Goal: Obtain resource: Download file/media

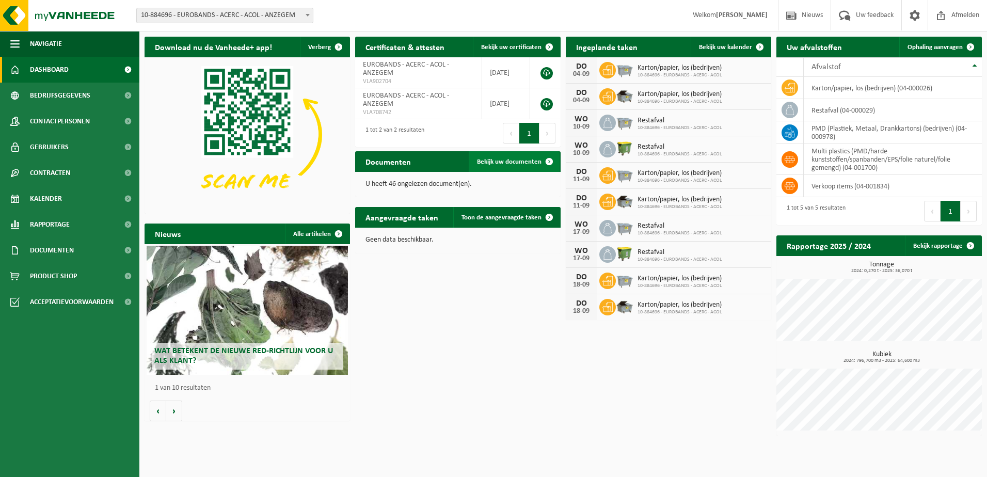
click at [550, 161] on span at bounding box center [549, 161] width 21 height 21
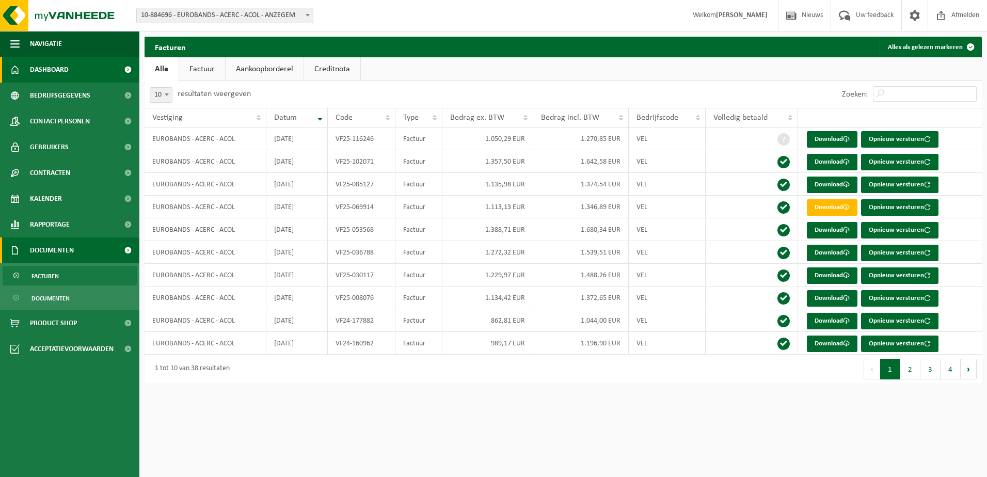
click at [68, 68] on span "Dashboard" at bounding box center [49, 70] width 39 height 26
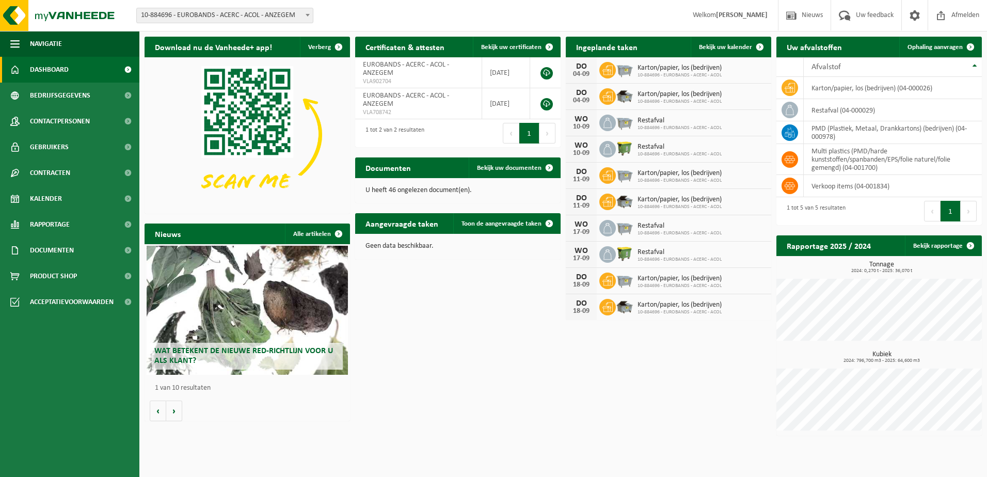
click at [220, 312] on div "Wat betekent de nieuwe RED-richtlijn voor u als klant?" at bounding box center [247, 310] width 201 height 129
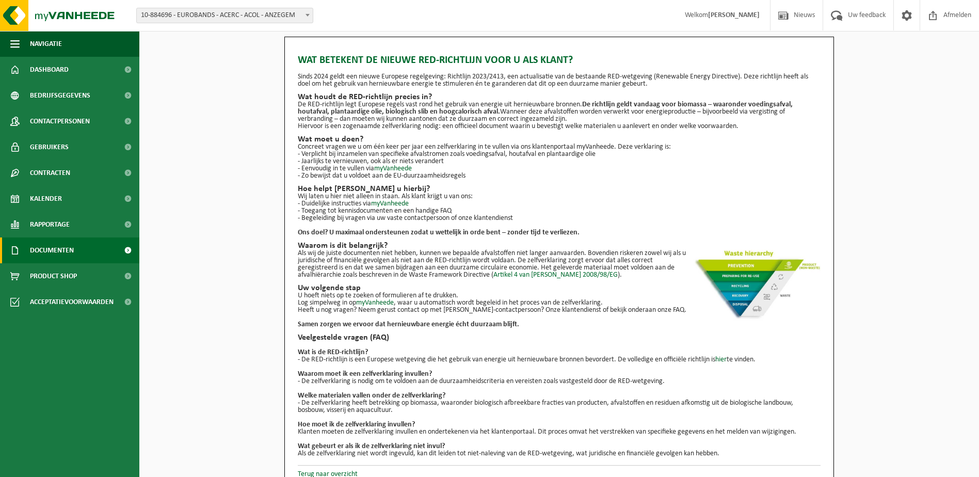
click at [58, 252] on span "Documenten" at bounding box center [52, 250] width 44 height 26
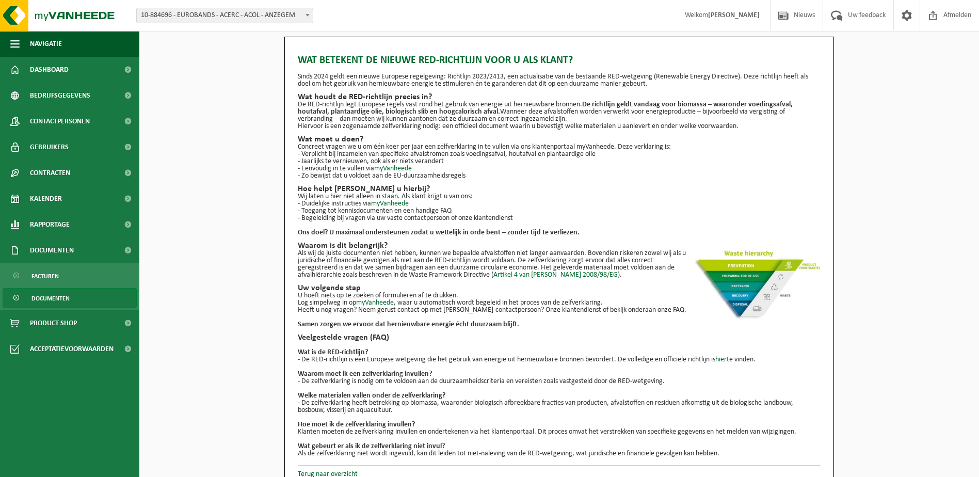
click at [53, 296] on span "Documenten" at bounding box center [50, 299] width 38 height 20
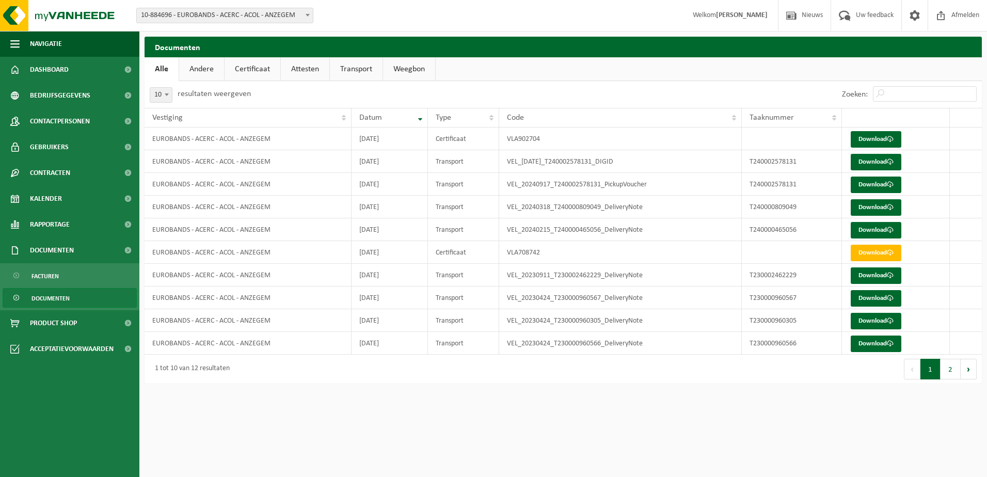
click at [269, 65] on link "Certificaat" at bounding box center [253, 69] width 56 height 24
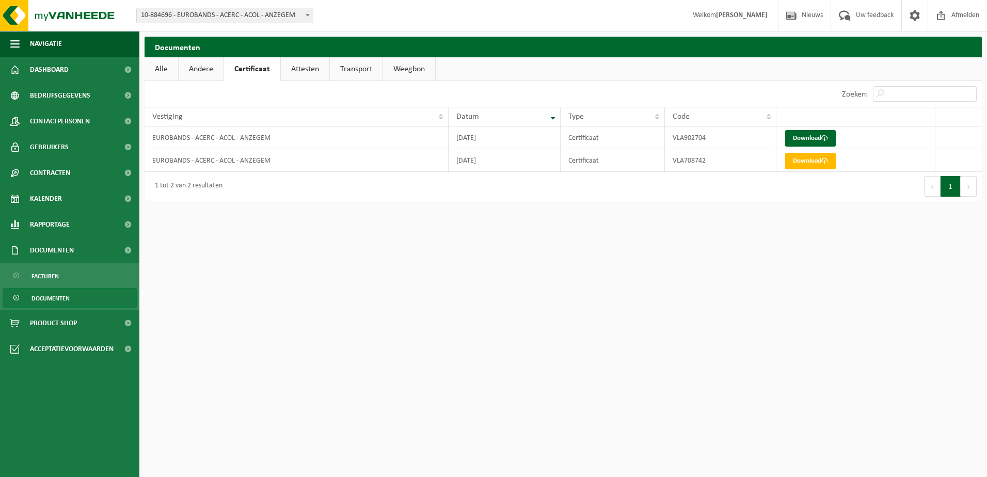
click at [315, 65] on link "Attesten" at bounding box center [305, 69] width 49 height 24
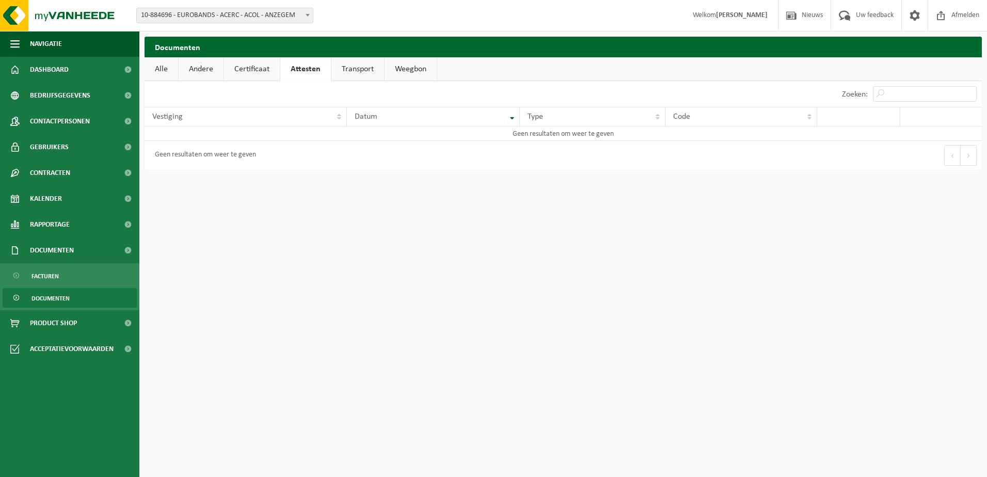
click at [362, 71] on link "Transport" at bounding box center [357, 69] width 53 height 24
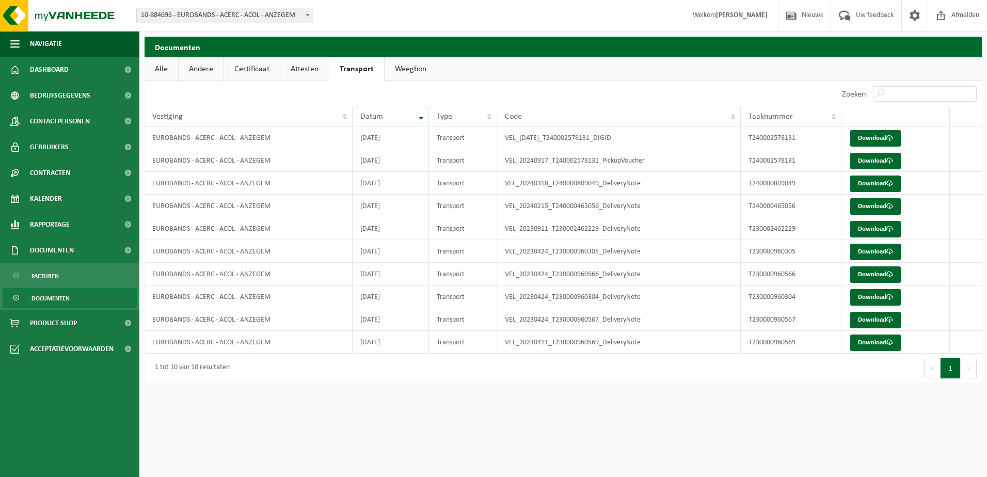
click at [403, 65] on link "Weegbon" at bounding box center [411, 69] width 52 height 24
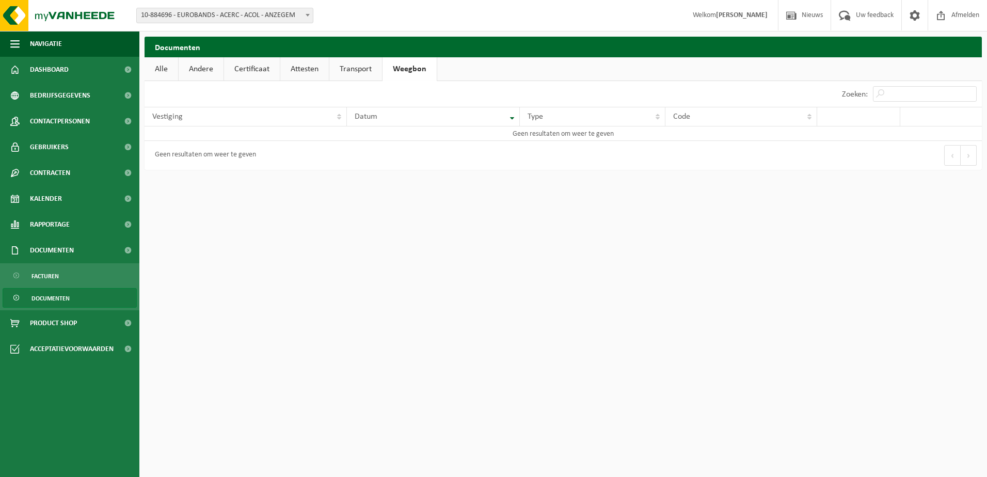
click at [212, 70] on link "Andere" at bounding box center [201, 69] width 45 height 24
click at [162, 66] on link "Alle" at bounding box center [162, 69] width 34 height 24
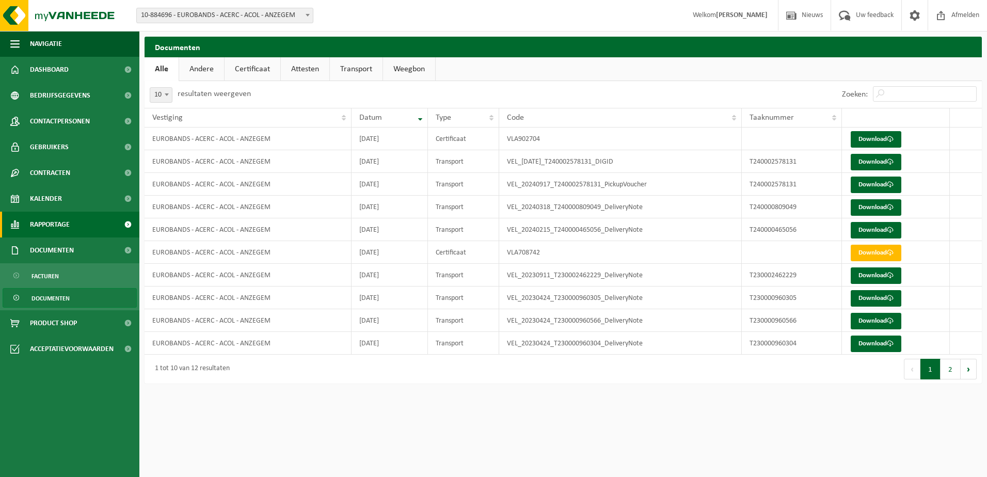
click at [53, 222] on span "Rapportage" at bounding box center [50, 225] width 40 height 26
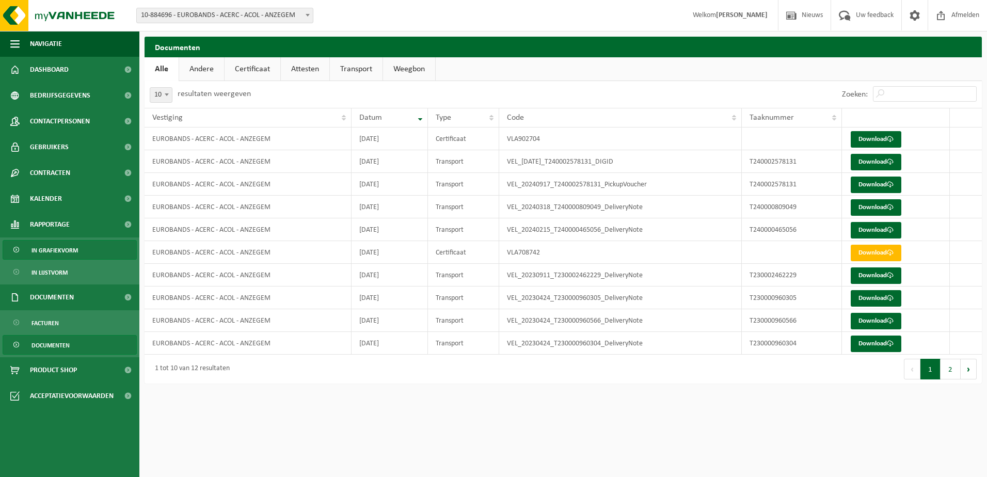
click at [61, 250] on span "In grafiekvorm" at bounding box center [54, 251] width 46 height 20
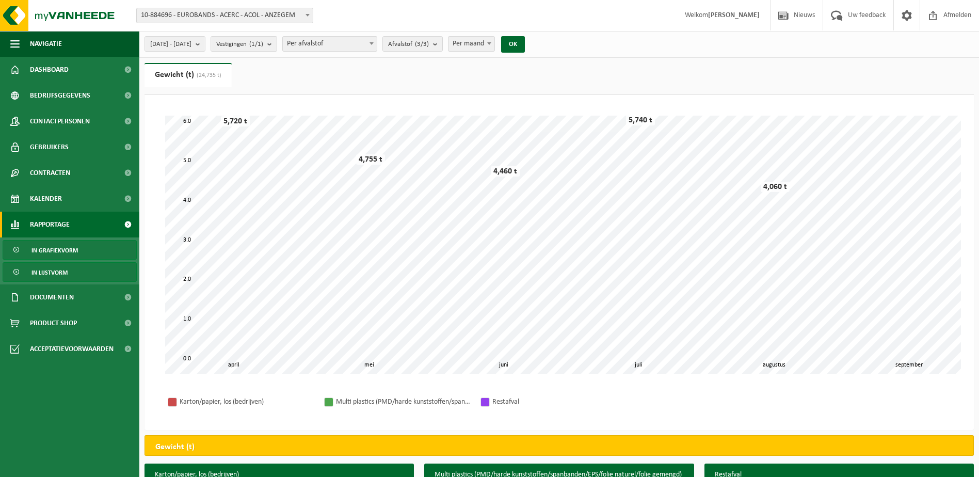
click at [58, 274] on span "In lijstvorm" at bounding box center [49, 273] width 36 height 20
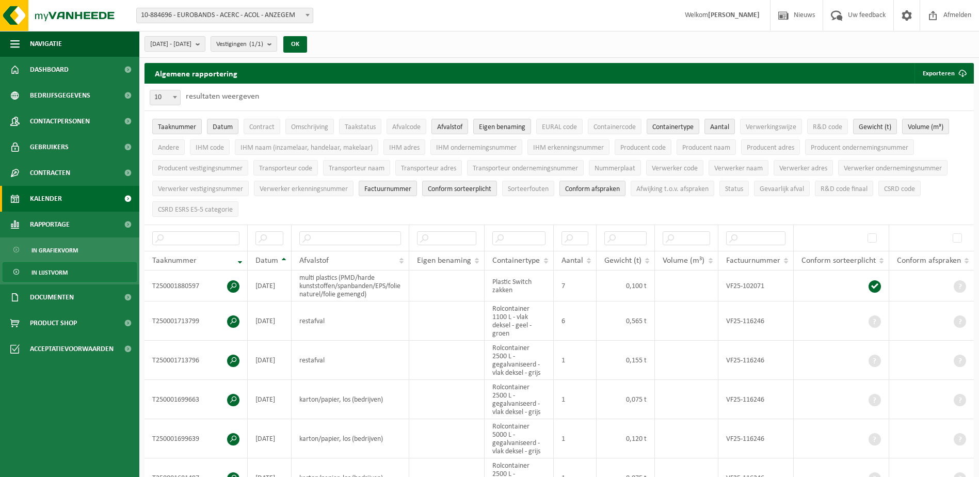
click at [53, 196] on span "Kalender" at bounding box center [46, 199] width 32 height 26
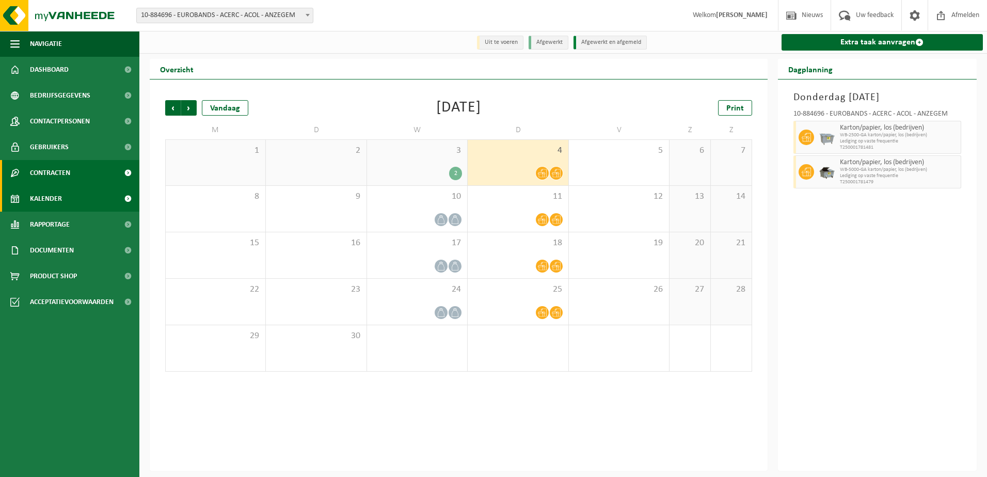
click at [52, 172] on span "Contracten" at bounding box center [50, 173] width 40 height 26
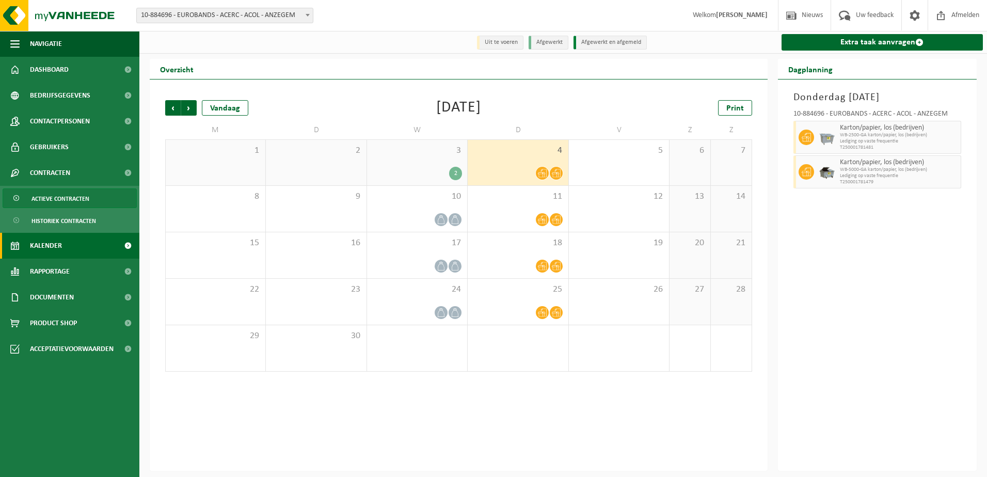
click at [58, 197] on span "Actieve contracten" at bounding box center [60, 199] width 58 height 20
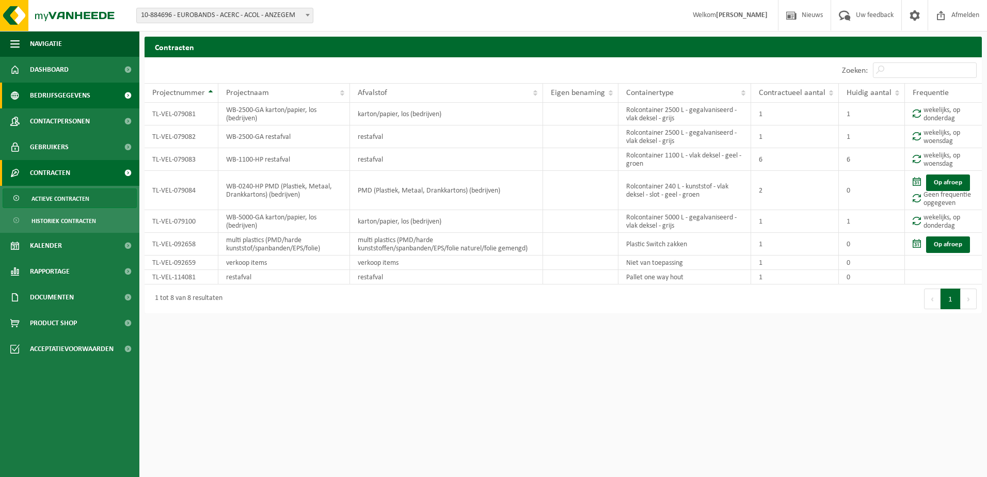
click at [79, 94] on span "Bedrijfsgegevens" at bounding box center [60, 96] width 60 height 26
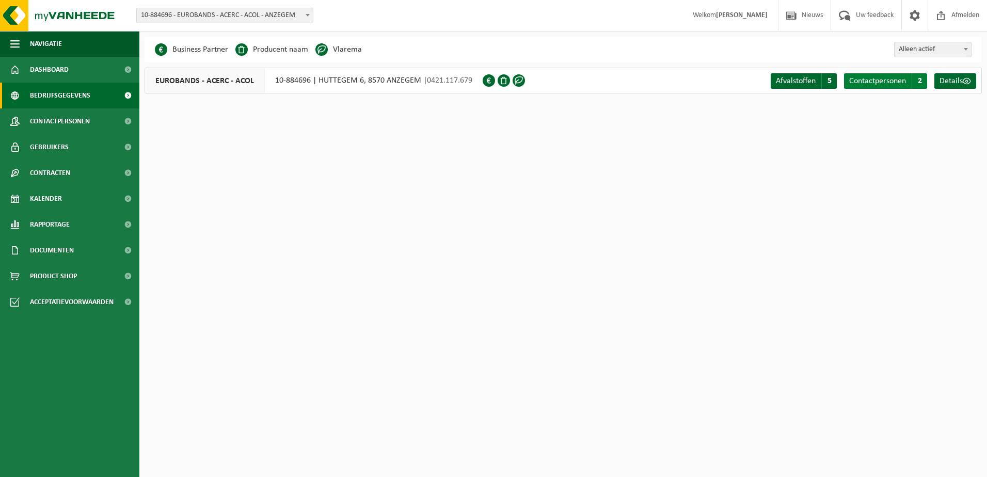
click at [881, 79] on span "Contactpersonen" at bounding box center [877, 81] width 57 height 8
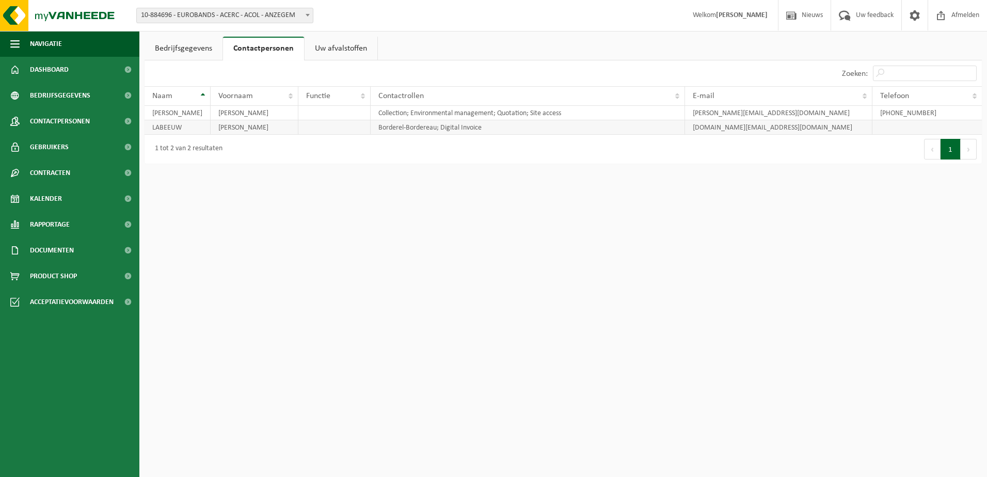
click at [189, 127] on td "LABEEUW" at bounding box center [178, 127] width 66 height 14
click at [179, 132] on td "LABEEUW" at bounding box center [178, 127] width 66 height 14
click at [168, 127] on td "LABEEUW" at bounding box center [178, 127] width 66 height 14
drag, startPoint x: 168, startPoint y: 127, endPoint x: 187, endPoint y: 127, distance: 18.6
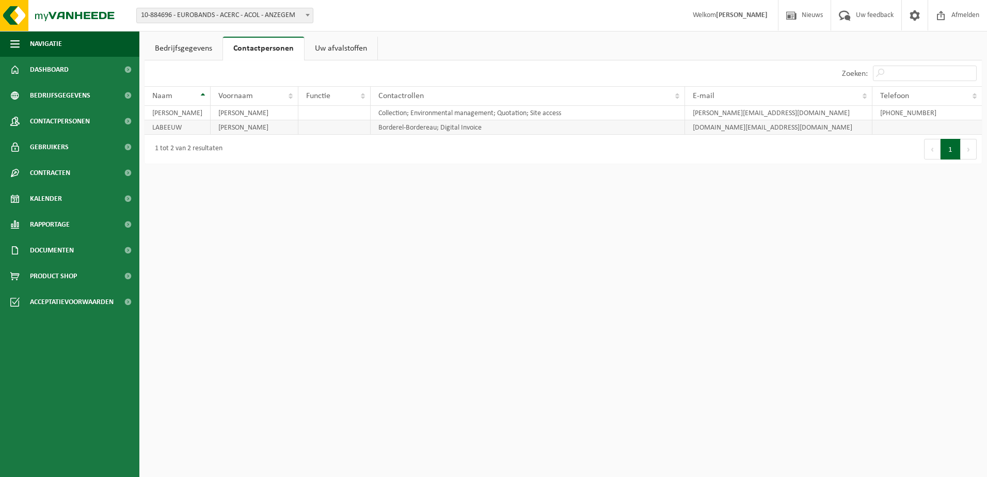
click at [187, 127] on td "LABEEUW" at bounding box center [178, 127] width 66 height 14
click at [250, 130] on td "STEFANIE" at bounding box center [255, 127] width 88 height 14
click at [182, 126] on td "LABEEUW" at bounding box center [178, 127] width 66 height 14
drag, startPoint x: 182, startPoint y: 126, endPoint x: 535, endPoint y: 209, distance: 362.7
click at [535, 209] on html "Vestiging: 10-884696 - EUROBANDS - ACERC - ACOL - ANZEGEM 10-884696 - EUROBANDS…" at bounding box center [493, 238] width 987 height 477
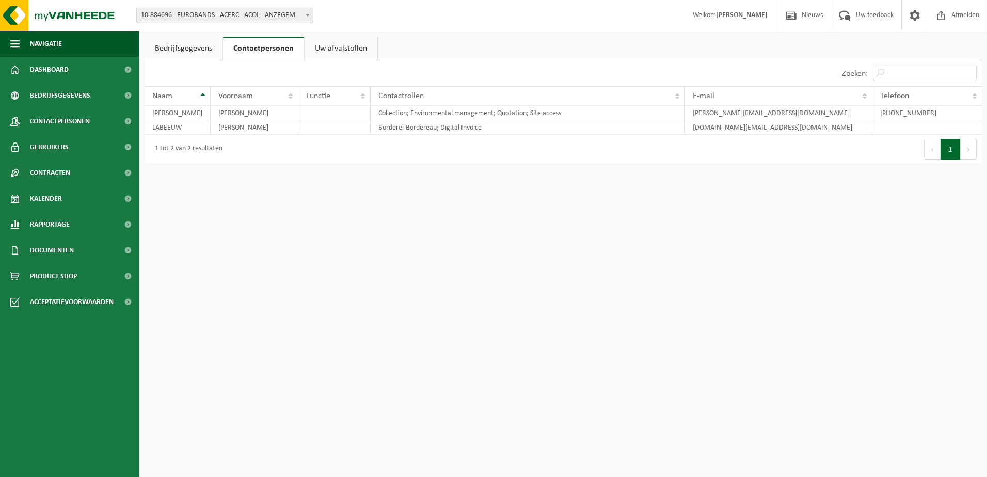
click at [189, 43] on link "Bedrijfsgegevens" at bounding box center [184, 49] width 78 height 24
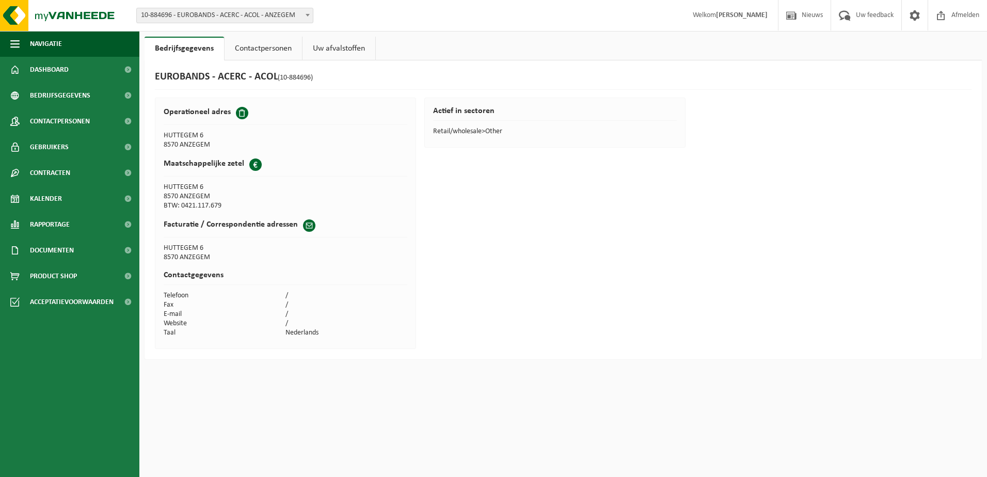
click at [261, 44] on link "Contactpersonen" at bounding box center [263, 49] width 77 height 24
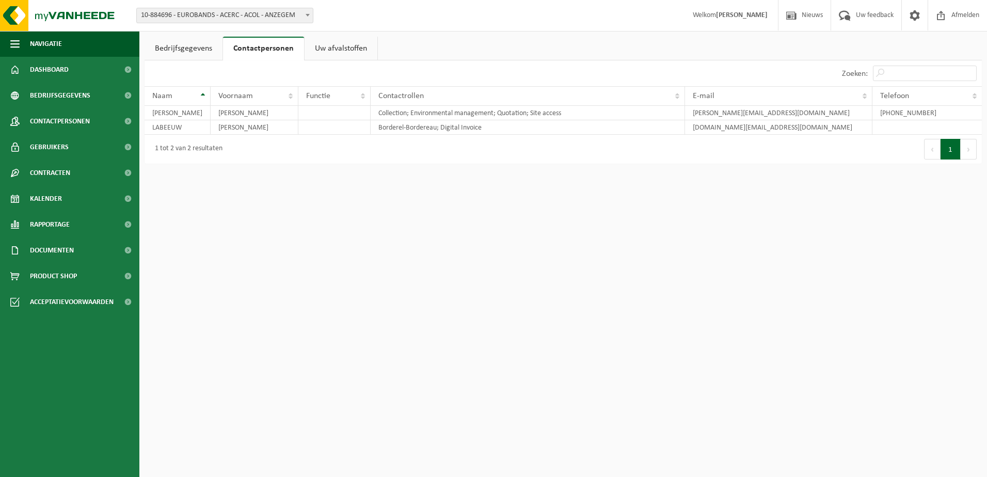
click at [340, 51] on link "Uw afvalstoffen" at bounding box center [341, 49] width 73 height 24
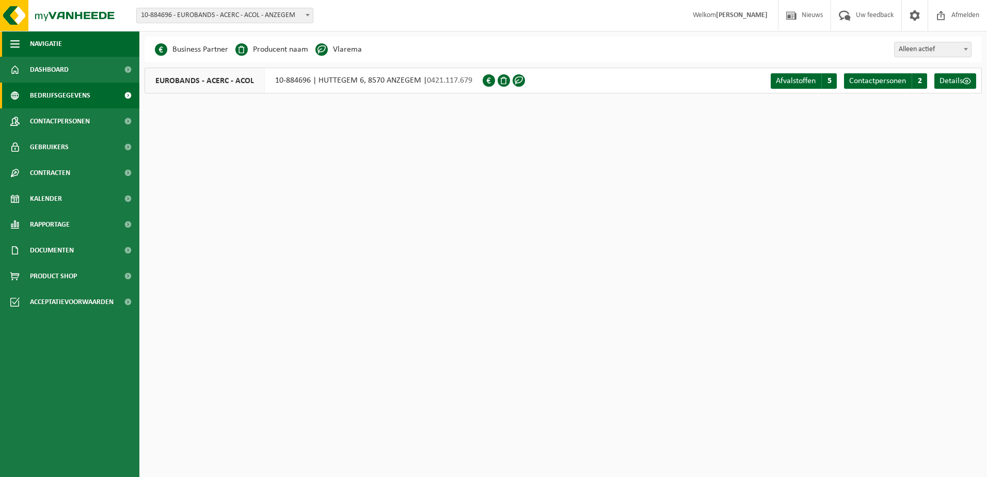
click at [55, 43] on span "Navigatie" at bounding box center [46, 44] width 32 height 26
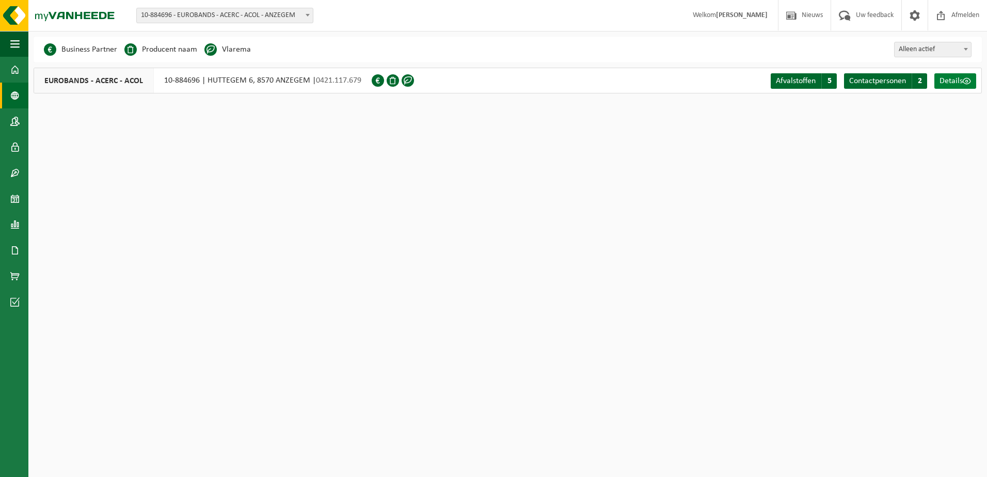
click at [951, 81] on span "Details" at bounding box center [950, 81] width 23 height 8
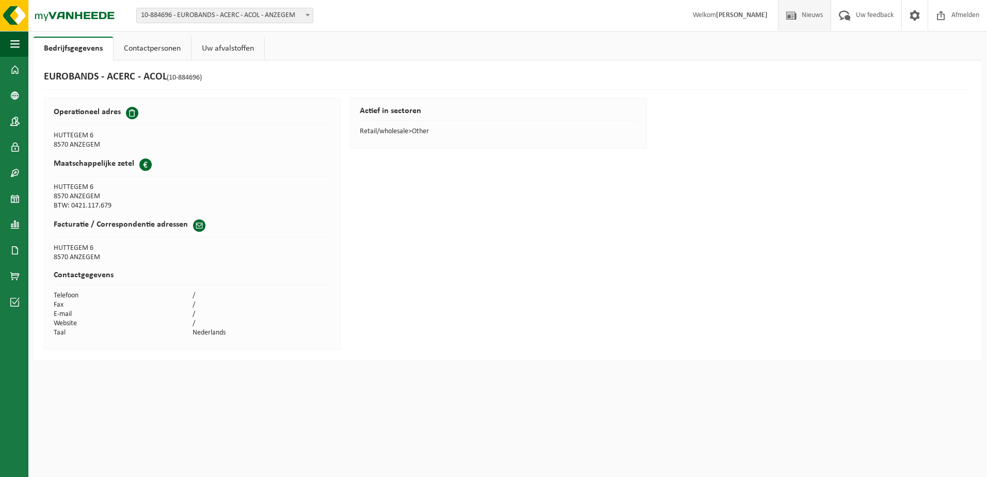
click at [802, 11] on span "Nieuws" at bounding box center [812, 15] width 26 height 30
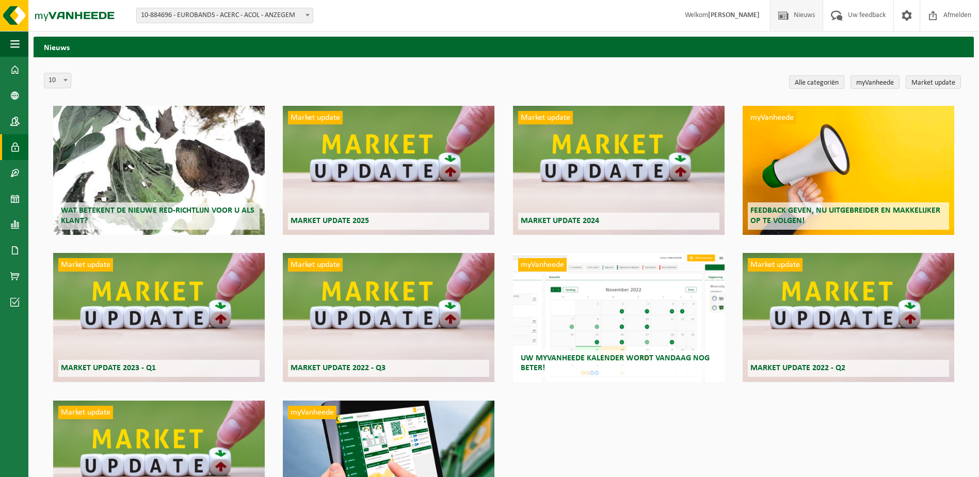
click at [12, 147] on span at bounding box center [14, 147] width 9 height 26
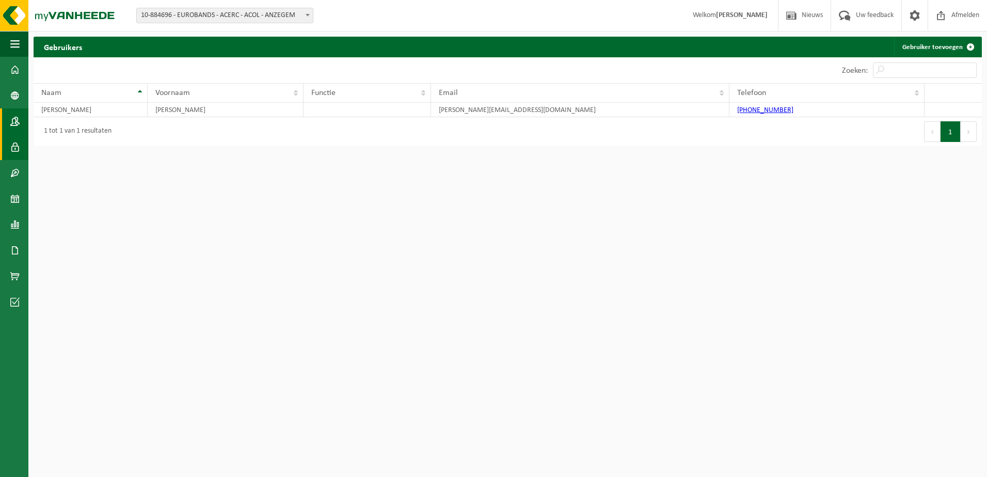
click at [13, 122] on span at bounding box center [14, 121] width 9 height 26
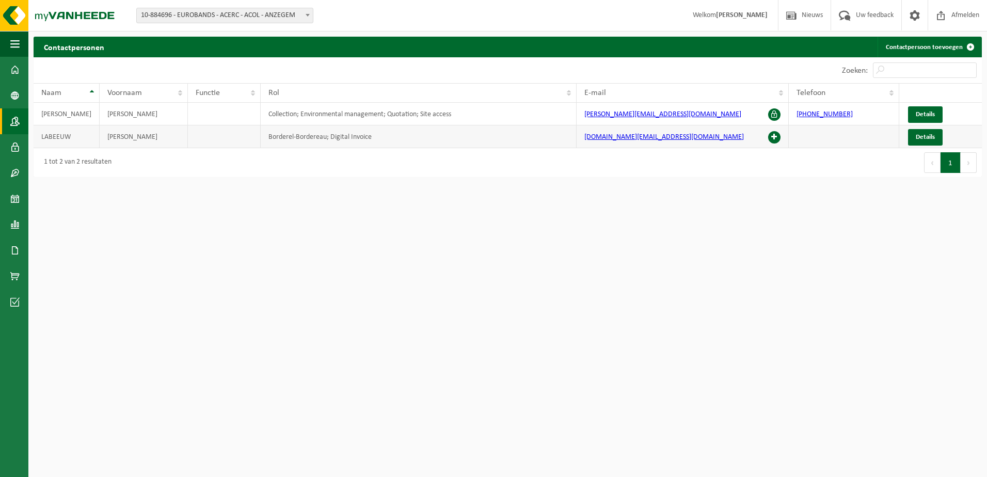
click at [60, 137] on td "LABEEUW" at bounding box center [67, 136] width 66 height 23
click at [17, 97] on span at bounding box center [14, 96] width 9 height 26
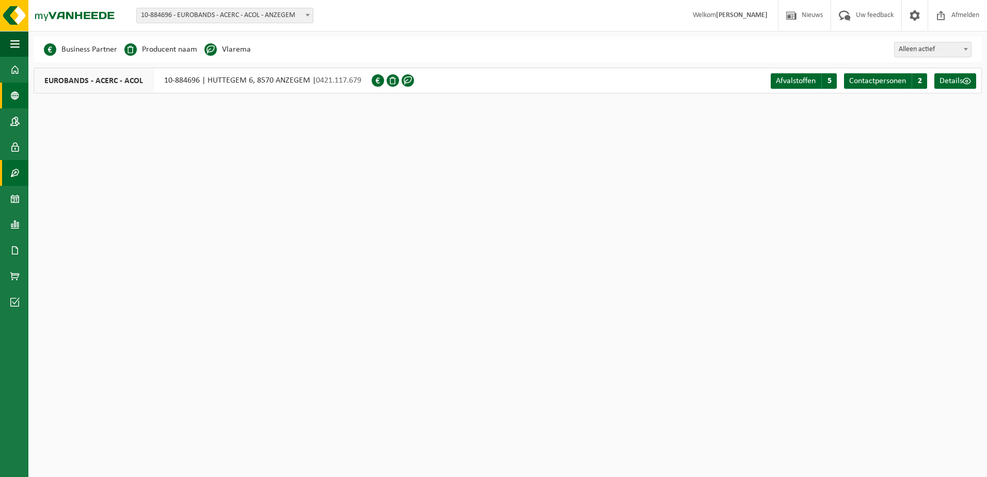
click at [15, 171] on span at bounding box center [14, 173] width 9 height 26
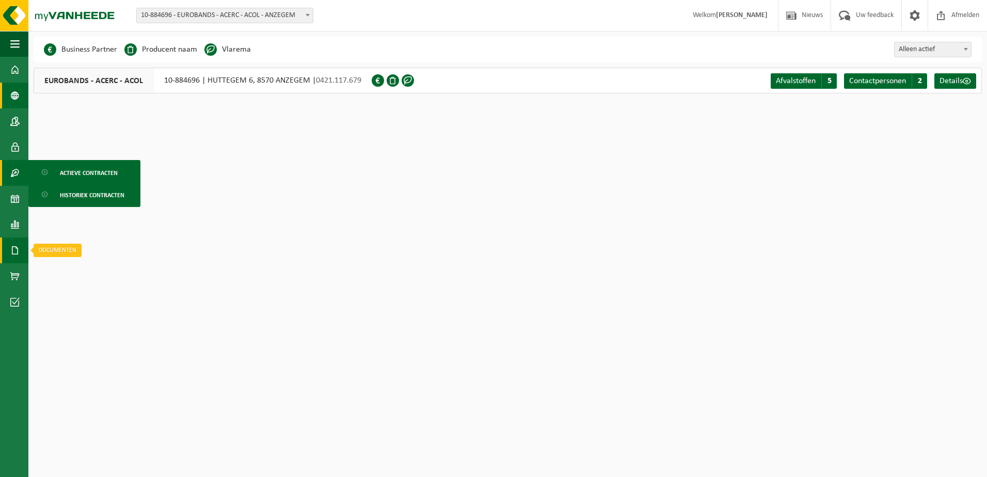
click at [14, 245] on span at bounding box center [14, 250] width 9 height 26
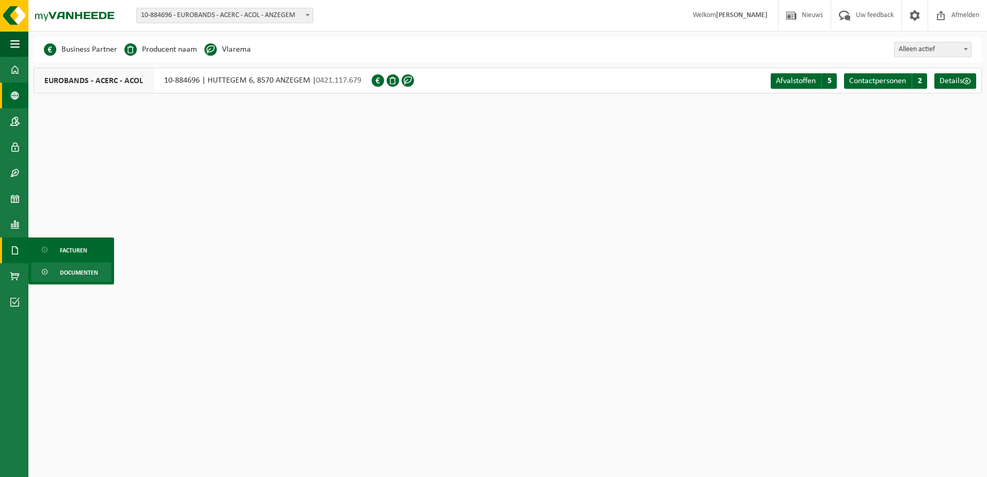
click at [99, 273] on link "Documenten" at bounding box center [71, 272] width 81 height 20
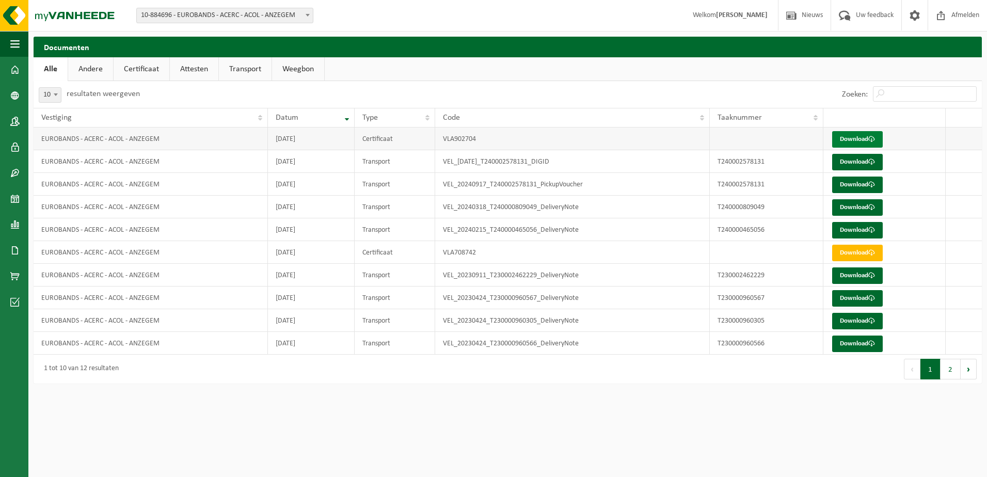
click at [846, 140] on link "Download" at bounding box center [857, 139] width 51 height 17
